Goal: Task Accomplishment & Management: Complete application form

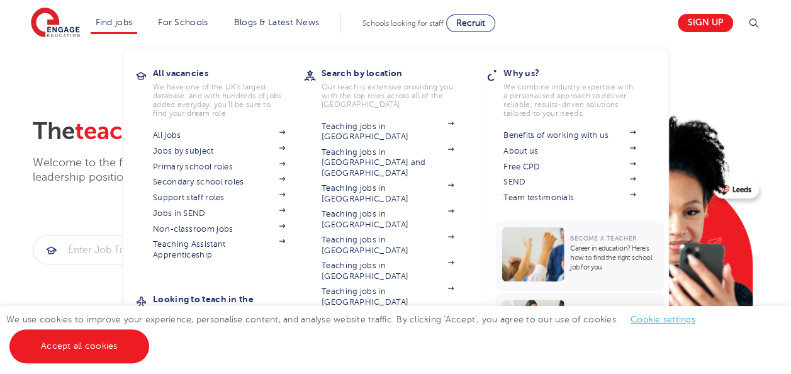
scroll to position [4, 0]
click at [122, 24] on link "Find jobs" at bounding box center [114, 22] width 37 height 9
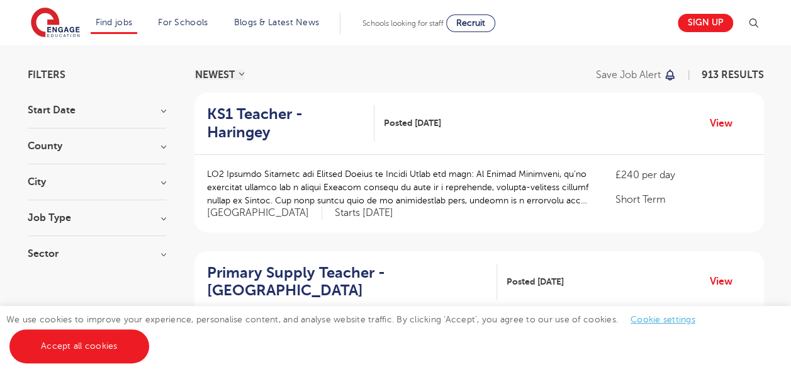
scroll to position [81, 0]
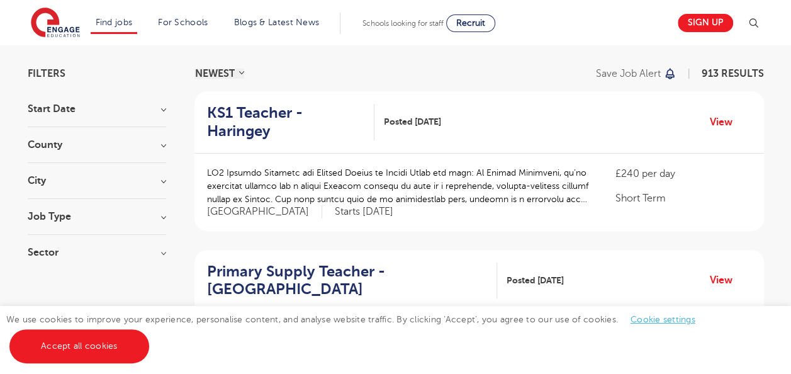
click at [126, 140] on h3 "County" at bounding box center [97, 145] width 138 height 10
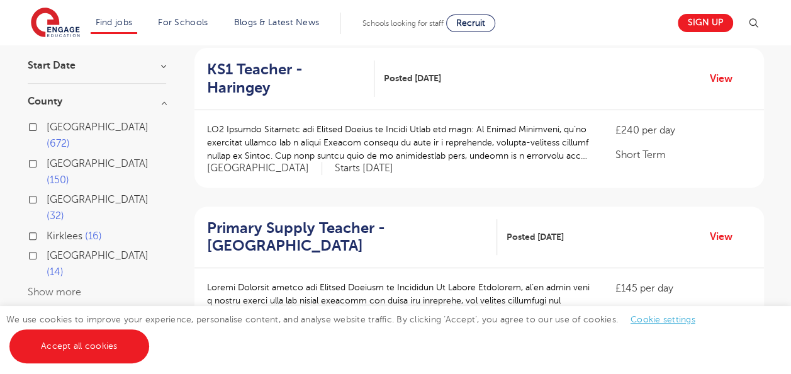
scroll to position [124, 0]
click at [55, 287] on button "Show more" at bounding box center [54, 292] width 53 height 11
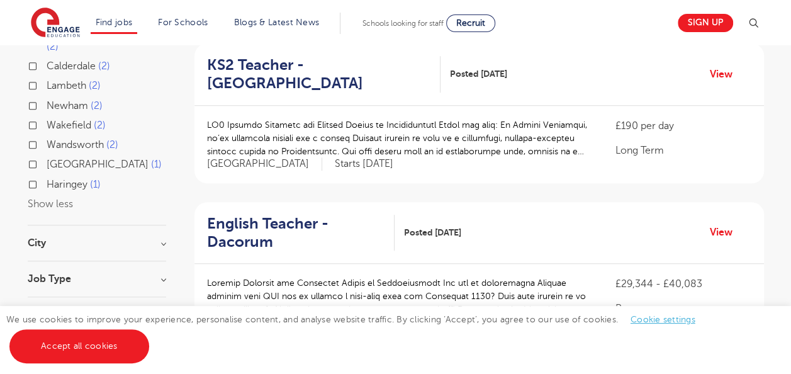
scroll to position [455, 0]
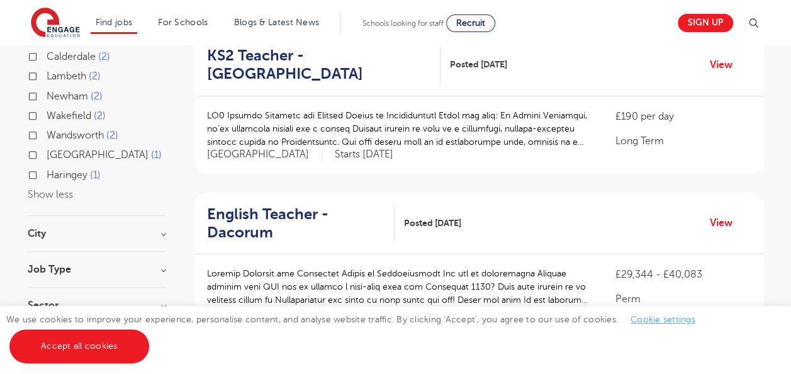
click at [75, 228] on div "City Hounslow 67 Bromley 36 Wandsworth 34 Hackney 32 Haringey 32 Show more" at bounding box center [97, 239] width 138 height 23
click at [55, 228] on h3 "City" at bounding box center [97, 233] width 138 height 10
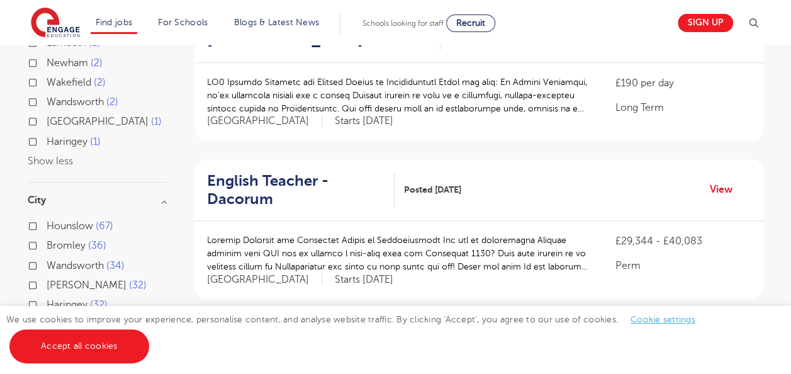
scroll to position [491, 0]
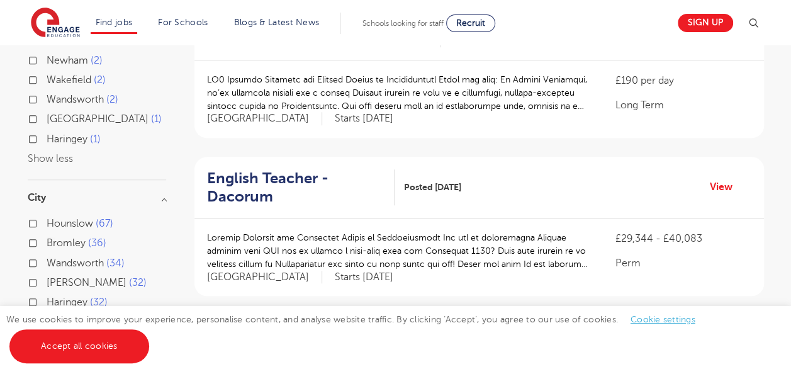
click at [58, 316] on button "Show more" at bounding box center [54, 321] width 53 height 11
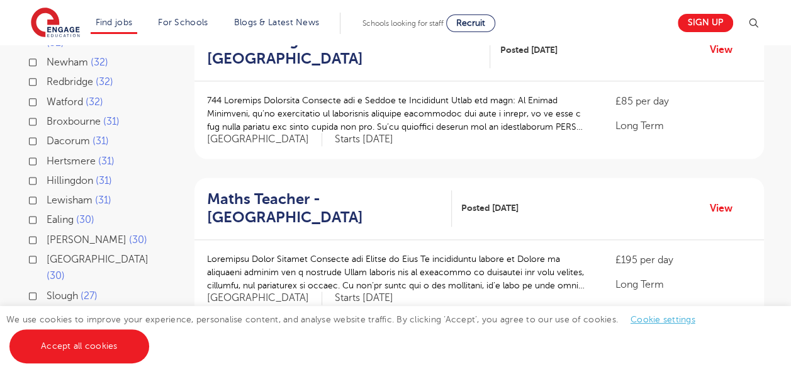
scroll to position [787, 0]
click at [28, 287] on div "Slough 27" at bounding box center [97, 296] width 138 height 19
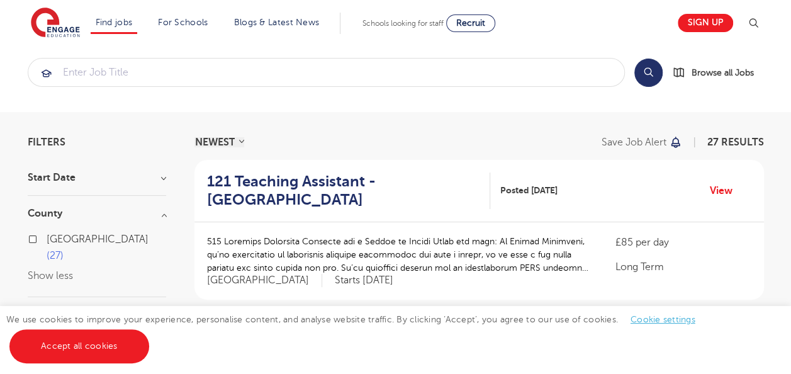
scroll to position [12, 0]
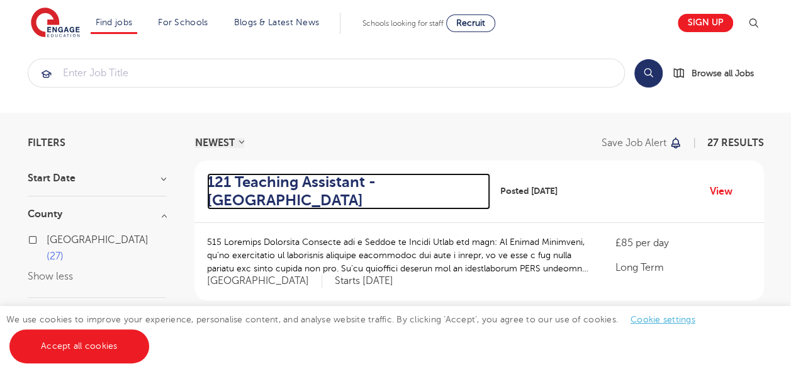
click at [341, 177] on h2 "121 Teaching Assistant - Slough" at bounding box center [344, 191] width 274 height 36
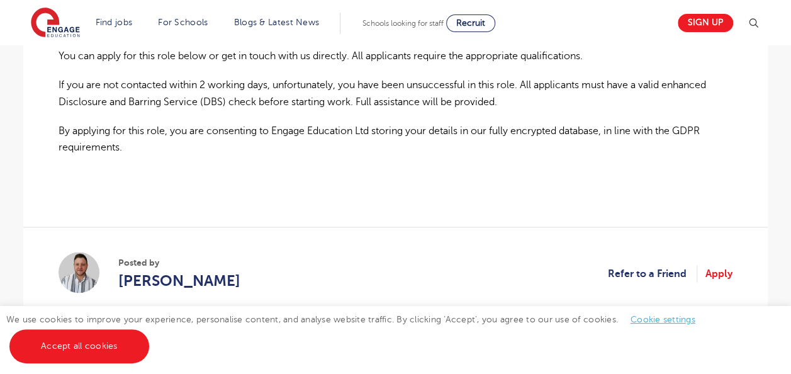
scroll to position [947, 0]
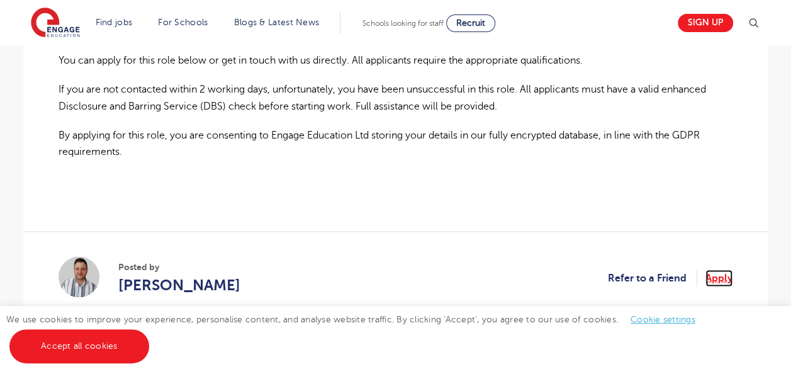
click at [721, 269] on link "Apply" at bounding box center [718, 277] width 27 height 16
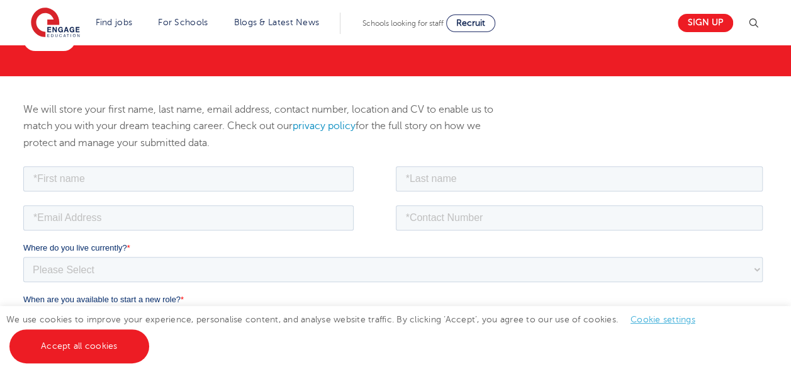
scroll to position [142, 0]
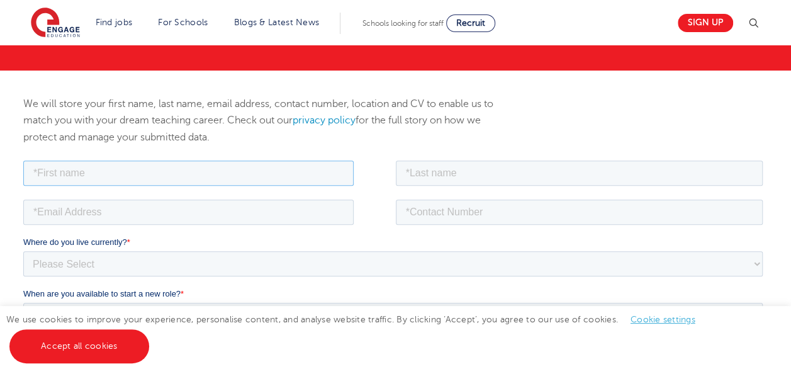
click at [257, 174] on input "text" at bounding box center [188, 172] width 330 height 25
type input "Komal"
click at [431, 181] on input "text" at bounding box center [579, 172] width 367 height 25
type input "Asghar"
click at [197, 221] on input "email" at bounding box center [188, 211] width 330 height 25
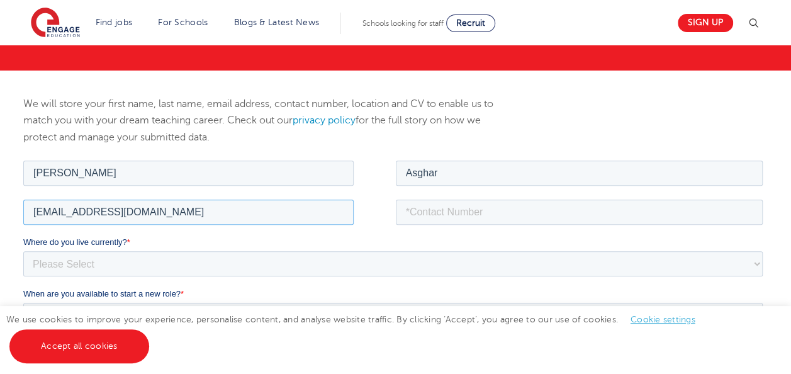
type input "komalasghar2001@gmail.com"
click at [473, 216] on input "tel" at bounding box center [579, 211] width 367 height 25
type input "07340152128"
click at [198, 263] on select "Please Select UK Canada Ireland Australia New Zealand Europe USA South Africa J…" at bounding box center [392, 262] width 739 height 25
select select "UK"
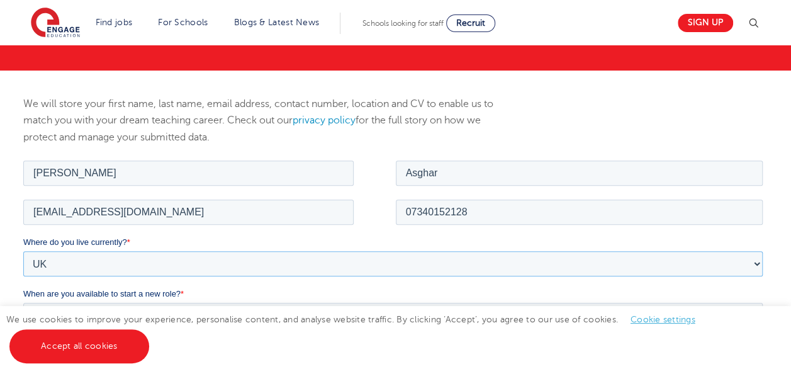
click at [23, 250] on select "Please Select UK Canada Ireland Australia New Zealand Europe USA South Africa J…" at bounding box center [392, 262] width 739 height 25
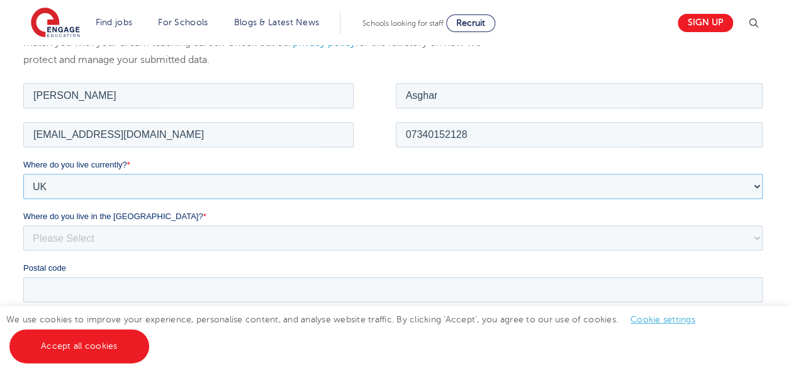
scroll to position [220, 0]
click at [94, 232] on select "Please Select Overseas Barnsley Bedfordshire Berkshire Bournemouth Bracknell Fo…" at bounding box center [392, 236] width 739 height 25
select select "Slough"
click at [23, 224] on select "Please Select Overseas Barnsley Bedfordshire Berkshire Bournemouth Bracknell Fo…" at bounding box center [392, 236] width 739 height 25
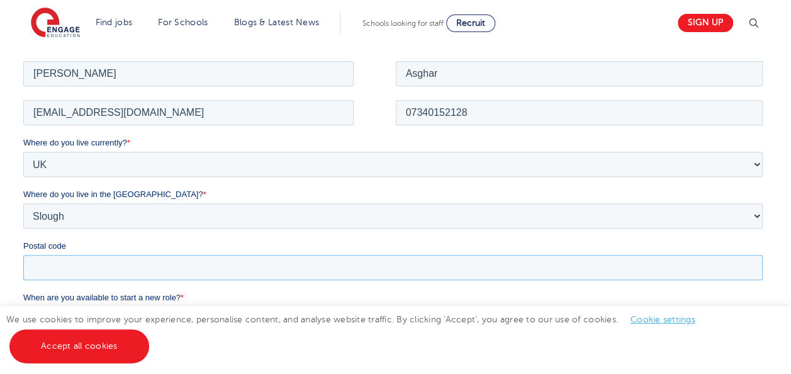
click at [127, 261] on input "Postal code" at bounding box center [392, 266] width 739 height 25
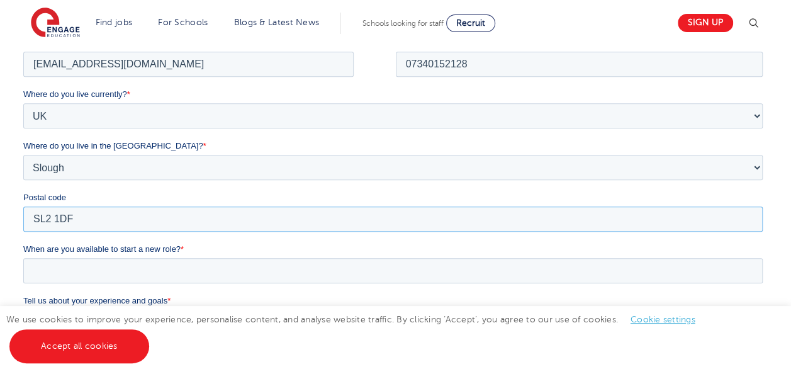
scroll to position [292, 0]
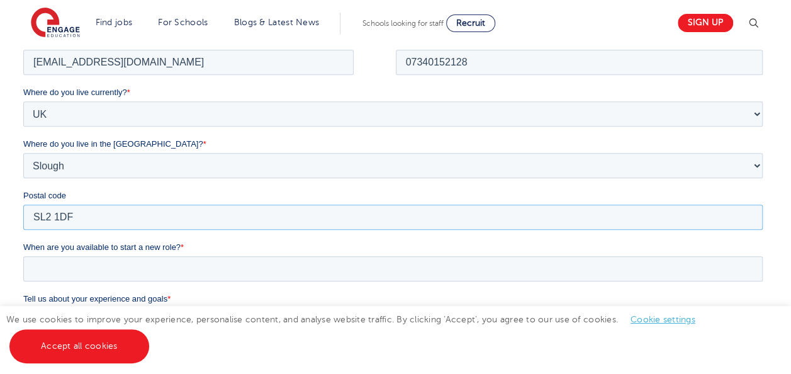
type input "SL2 1DF"
click at [127, 261] on input "When are you available to start a new role? *" at bounding box center [392, 267] width 739 height 25
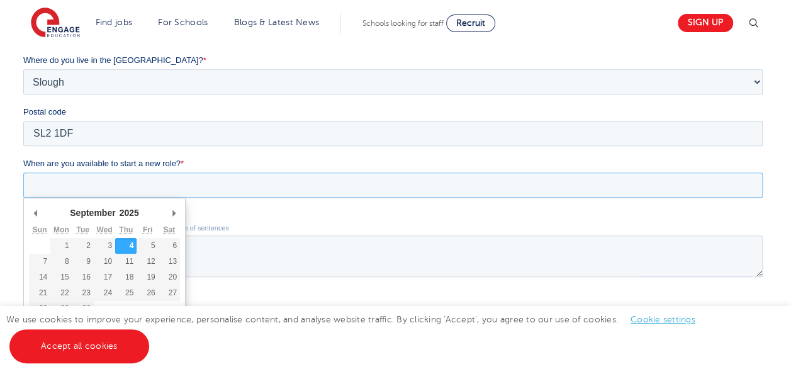
scroll to position [379, 0]
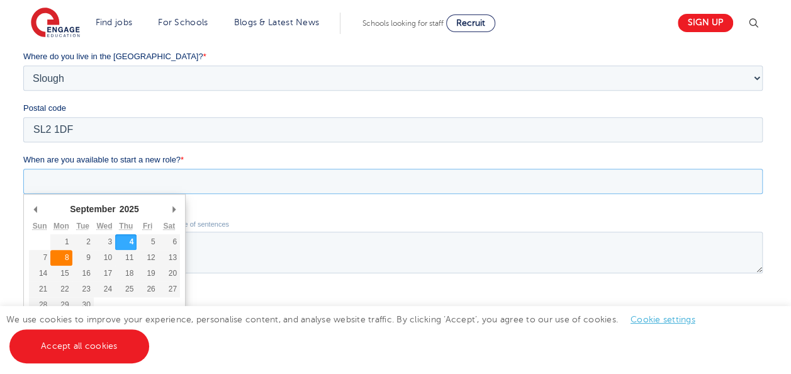
type div "2025-09-08"
type input "2025/09/08"
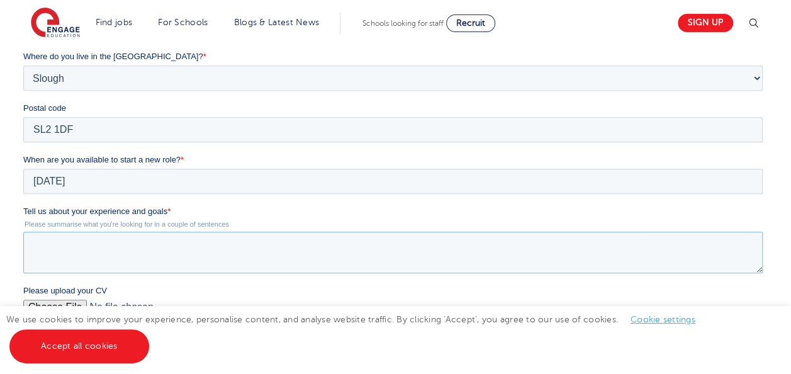
click at [125, 245] on textarea "Tell us about your experience and goals *" at bounding box center [392, 252] width 739 height 42
type textarea "I"
click at [122, 253] on textarea "I'm looking for a fullfilling role in education" at bounding box center [392, 252] width 739 height 42
click at [123, 248] on textarea "I'm looking for a fullfilling role in education" at bounding box center [392, 252] width 739 height 42
click at [108, 248] on textarea "I'm looking for a fulfilling role in education" at bounding box center [392, 252] width 739 height 42
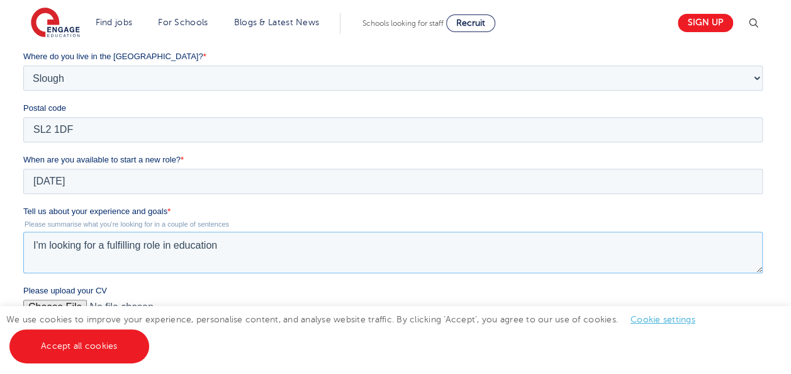
click at [230, 246] on textarea "I'm looking for a fulfilling role in education" at bounding box center [392, 252] width 739 height 42
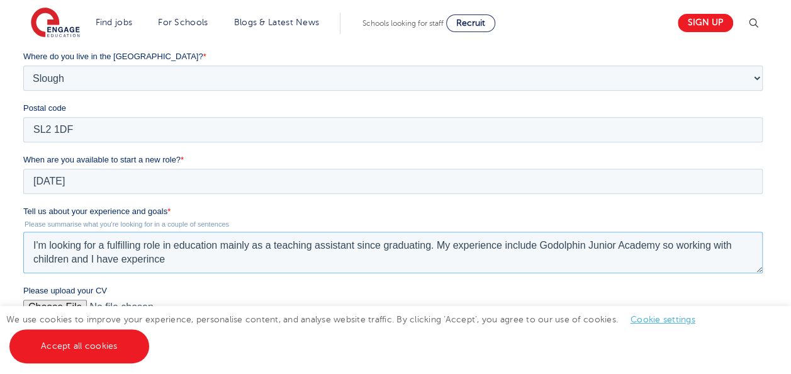
click at [143, 255] on textarea "I'm looking for a fulfilling role in education mainly as a teaching assistant s…" at bounding box center [392, 252] width 739 height 42
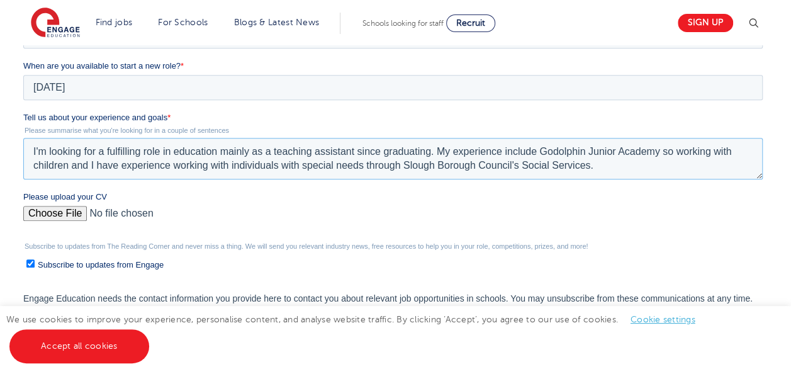
scroll to position [474, 0]
type textarea "I'm looking for a fulfilling role in education mainly as a teaching assistant s…"
click at [68, 211] on input "Please upload your CV" at bounding box center [392, 217] width 739 height 25
type input "C:\fakepath\Komal Asghar 2025 CV.docx"
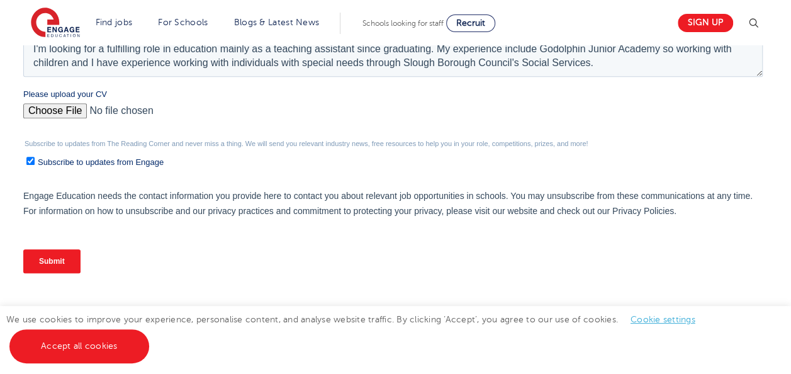
scroll to position [579, 0]
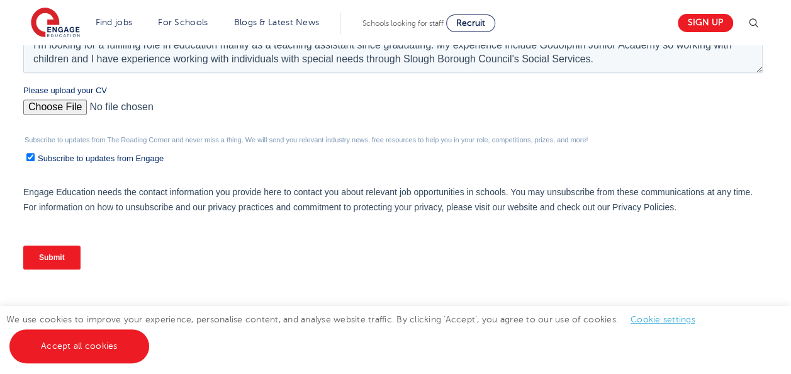
click at [33, 157] on input "Subscribe to updates from Engage" at bounding box center [30, 157] width 8 height 8
checkbox input "false"
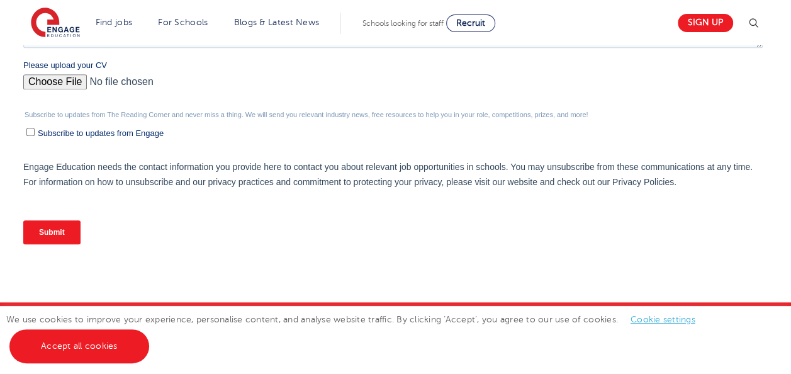
scroll to position [602, 0]
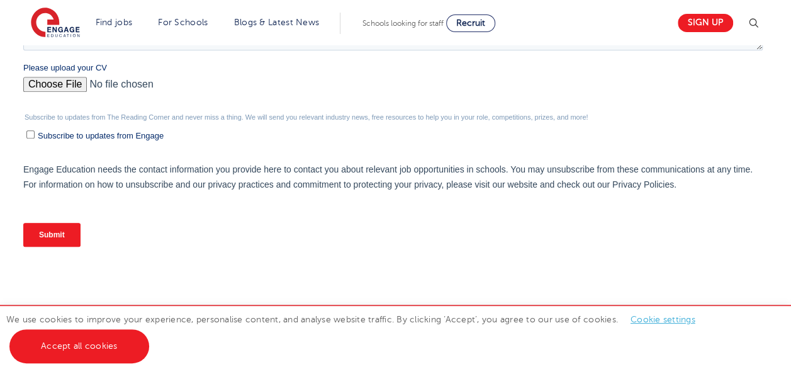
click at [59, 233] on input "Submit" at bounding box center [51, 235] width 57 height 24
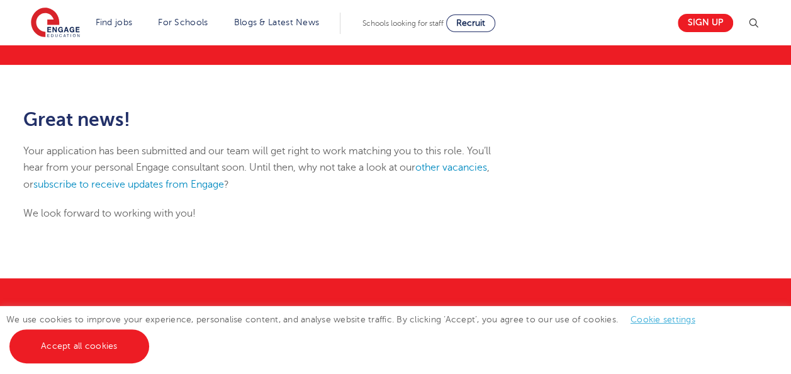
scroll to position [112, 0]
